Goal: Task Accomplishment & Management: Complete application form

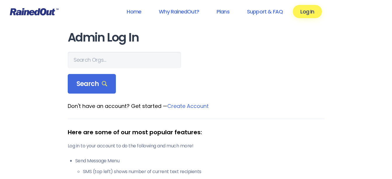
click at [96, 64] on input "text" at bounding box center [124, 60] width 113 height 16
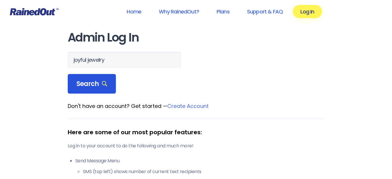
type input "joyful jewelry"
click at [85, 81] on span "Search" at bounding box center [92, 84] width 31 height 8
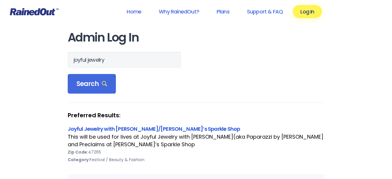
click at [125, 130] on link "Joyful Jewelry with [PERSON_NAME]/[PERSON_NAME]’s Sparkle Shop" at bounding box center [154, 128] width 173 height 7
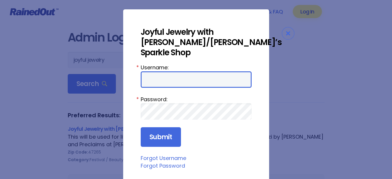
click at [171, 78] on input "Username:" at bounding box center [196, 79] width 111 height 16
type input "ssylvia1964"
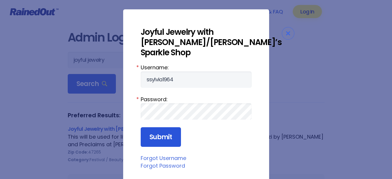
click at [168, 141] on input "Submit" at bounding box center [161, 137] width 40 height 20
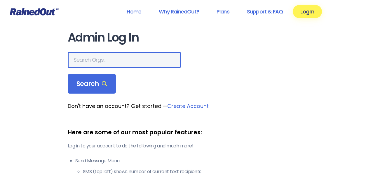
click at [112, 58] on input "text" at bounding box center [124, 60] width 113 height 16
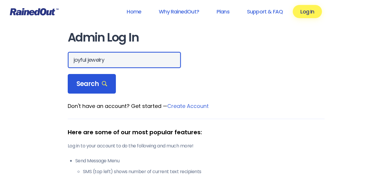
type input "joyful jewelry"
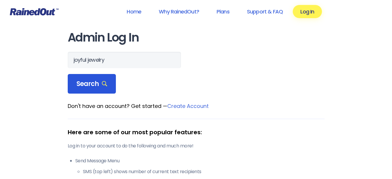
click at [110, 78] on div "Search" at bounding box center [92, 84] width 48 height 20
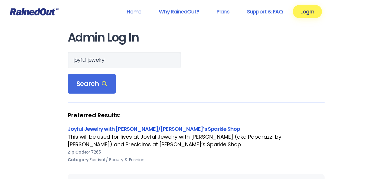
click at [169, 130] on link "Joyful Jewelry with [PERSON_NAME]/[PERSON_NAME]’s Sparkle Shop" at bounding box center [154, 128] width 173 height 7
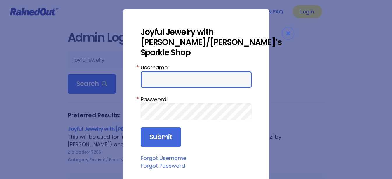
click at [172, 76] on input "Username:" at bounding box center [196, 79] width 111 height 16
type input "ssylvia1964"
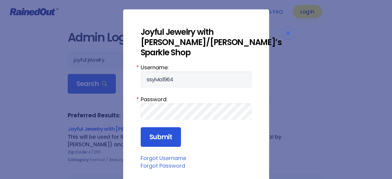
click at [168, 133] on input "Submit" at bounding box center [161, 137] width 40 height 20
